Goal: Communication & Community: Answer question/provide support

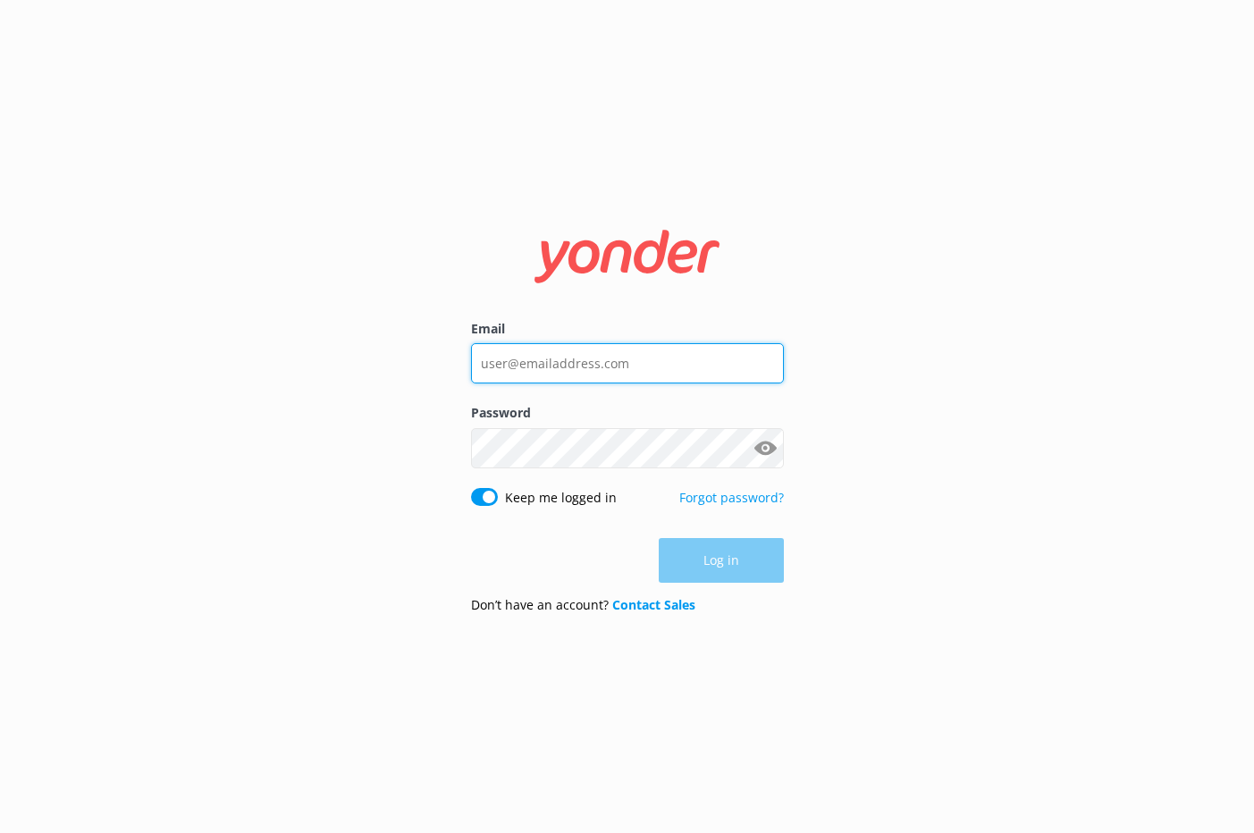
click at [584, 362] on input "Email" at bounding box center [627, 363] width 313 height 40
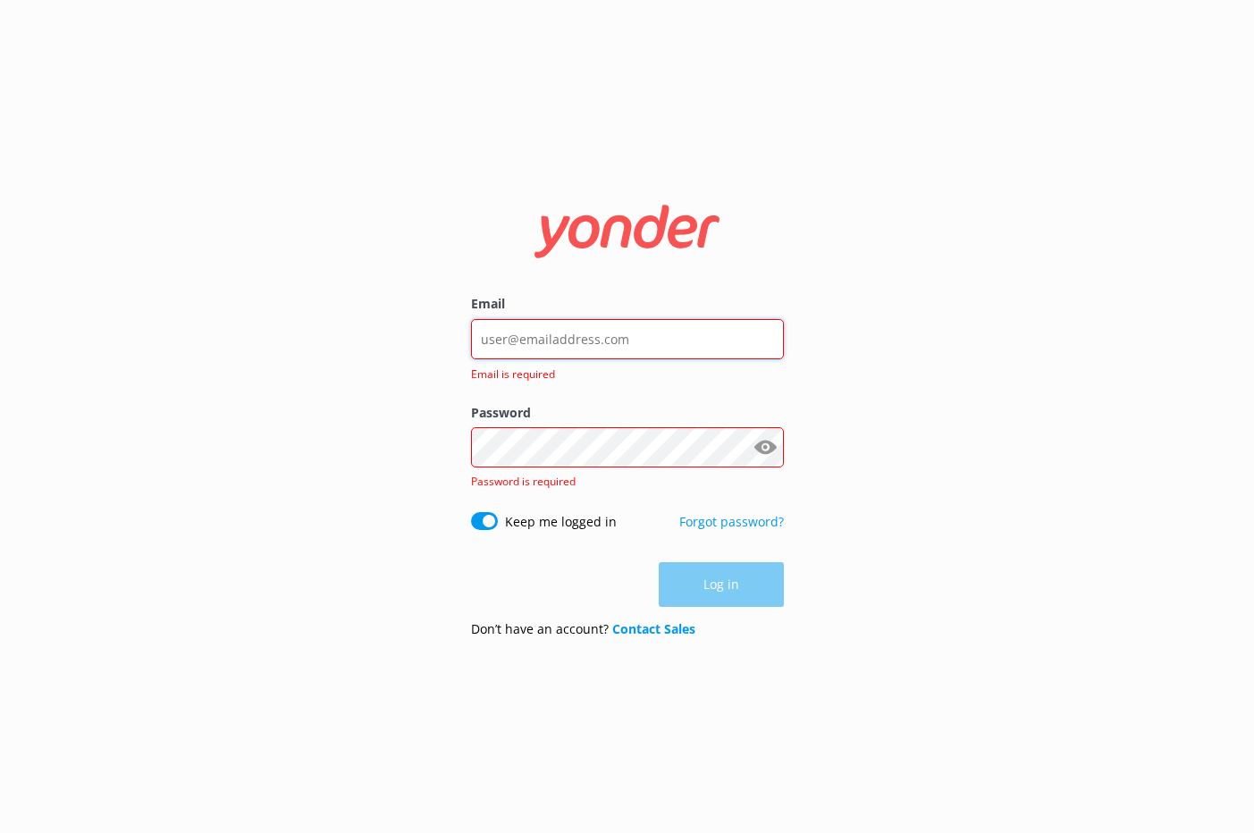
type input "[EMAIL_ADDRESS][DOMAIN_NAME]"
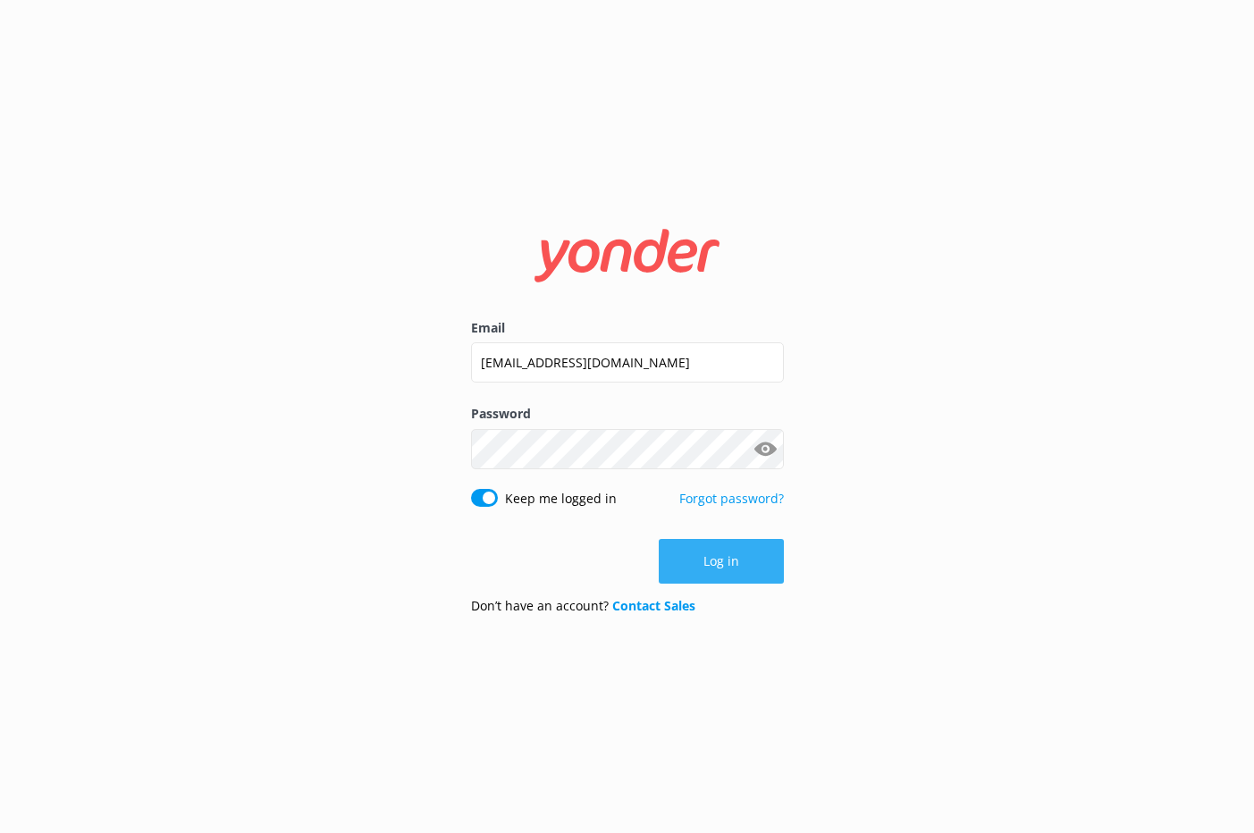
click at [728, 566] on button "Log in" at bounding box center [721, 561] width 125 height 45
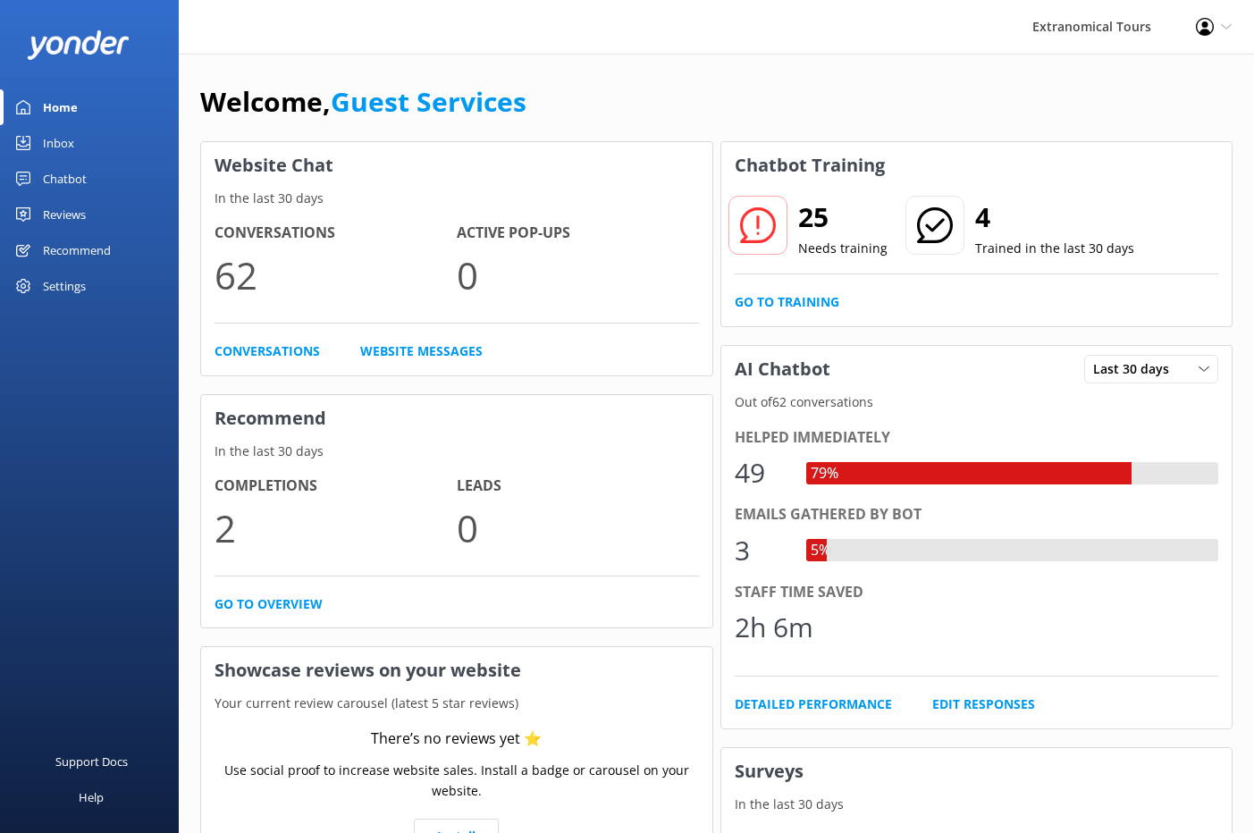
click at [119, 151] on link "Inbox" at bounding box center [89, 143] width 179 height 36
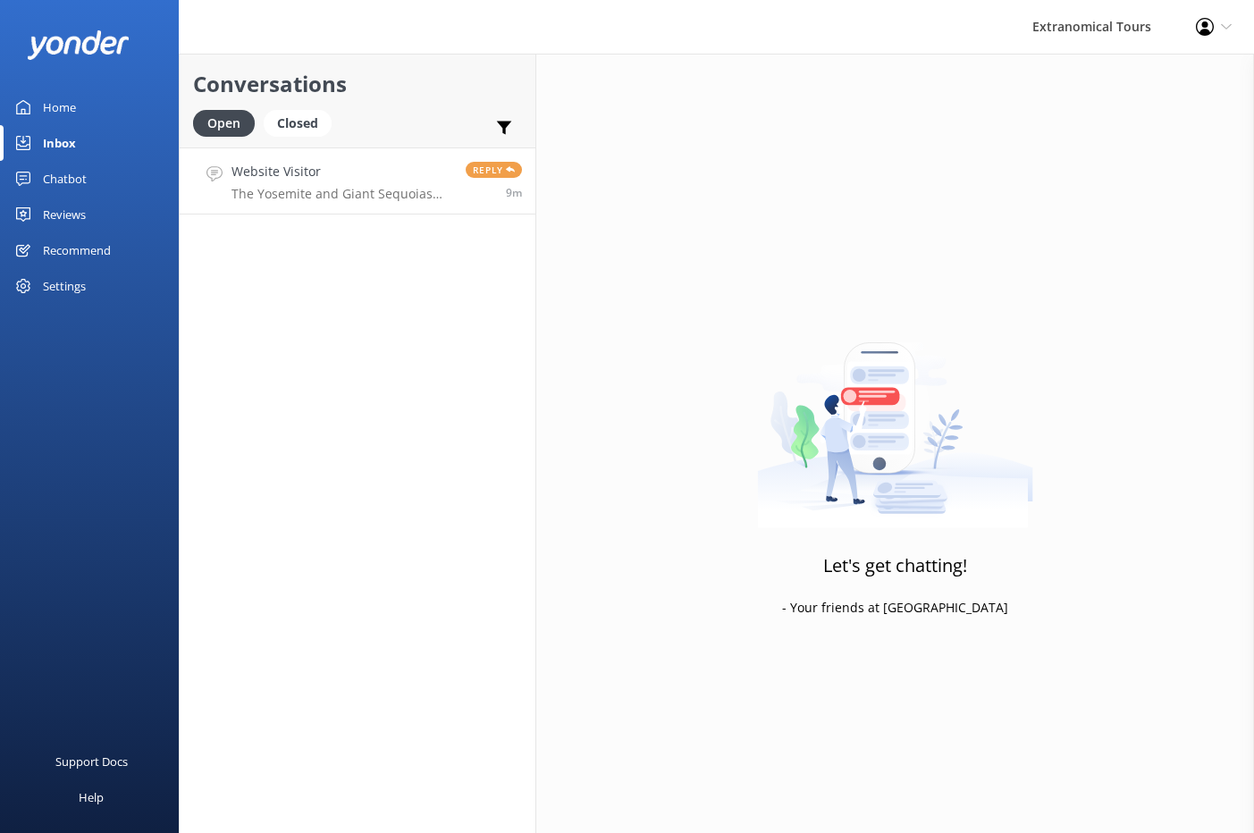
click at [377, 211] on link "Website Visitor The Yosemite and Giant Sequoias One Day Tour -- [DATE][DATE]. R…" at bounding box center [358, 180] width 356 height 67
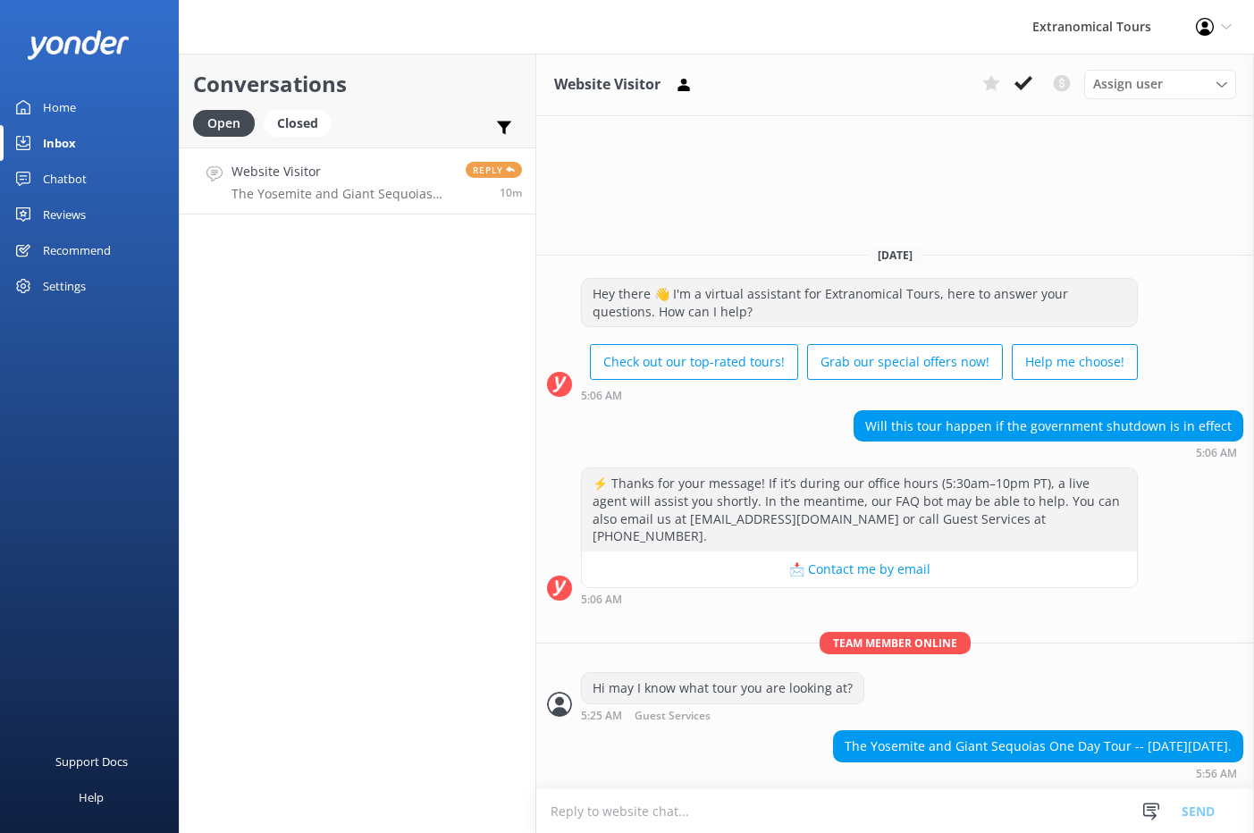
click at [666, 801] on textarea at bounding box center [895, 811] width 718 height 44
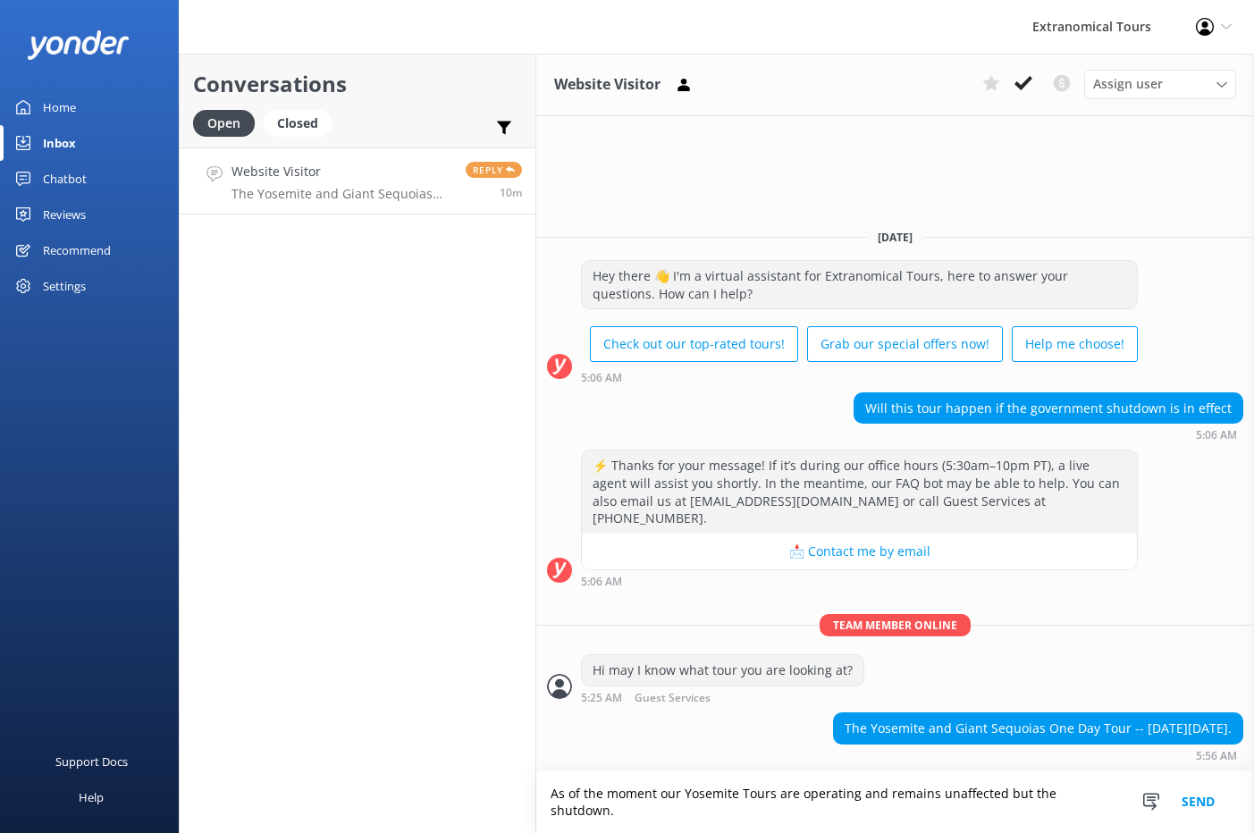
type textarea "As of the moment our Yosemite Tours are operating and remains unaffected but th…"
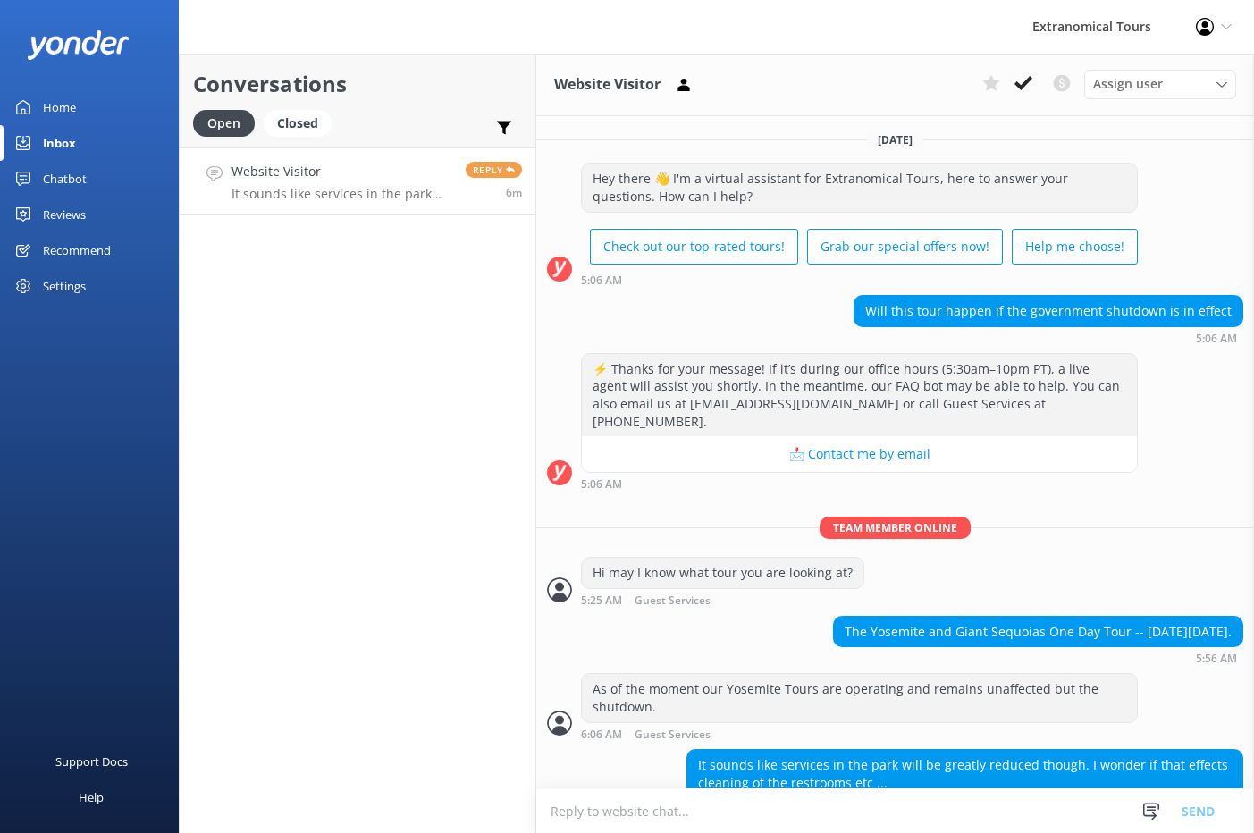
scroll to position [18, 0]
